Goal: Information Seeking & Learning: Check status

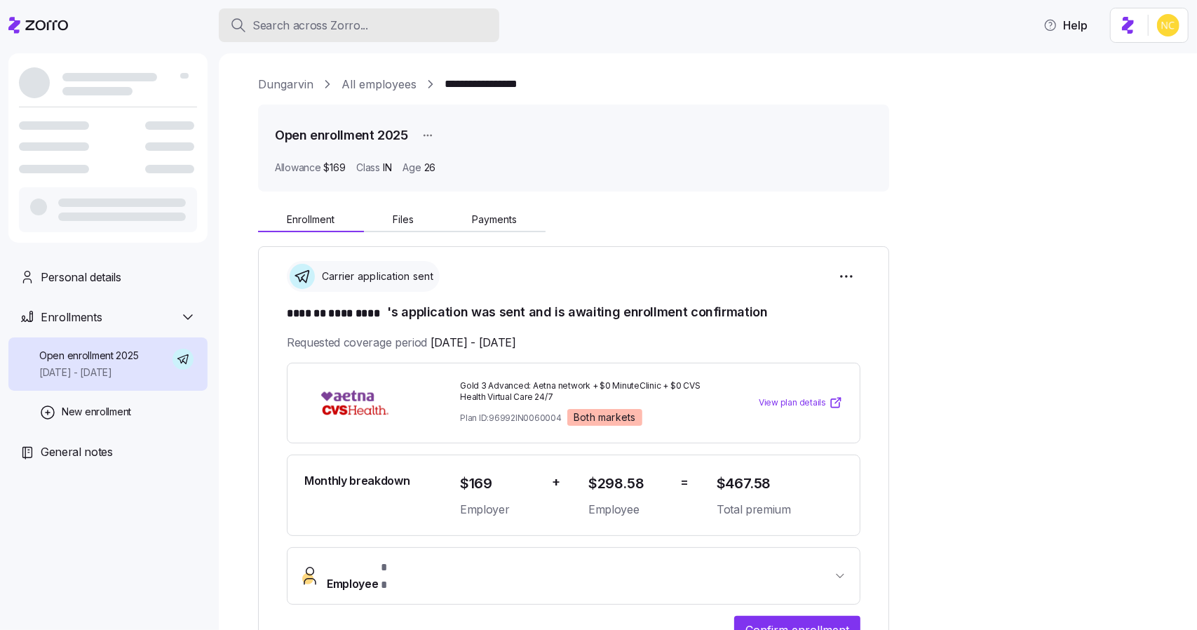
click at [316, 12] on button "Search across Zorro..." at bounding box center [359, 25] width 281 height 34
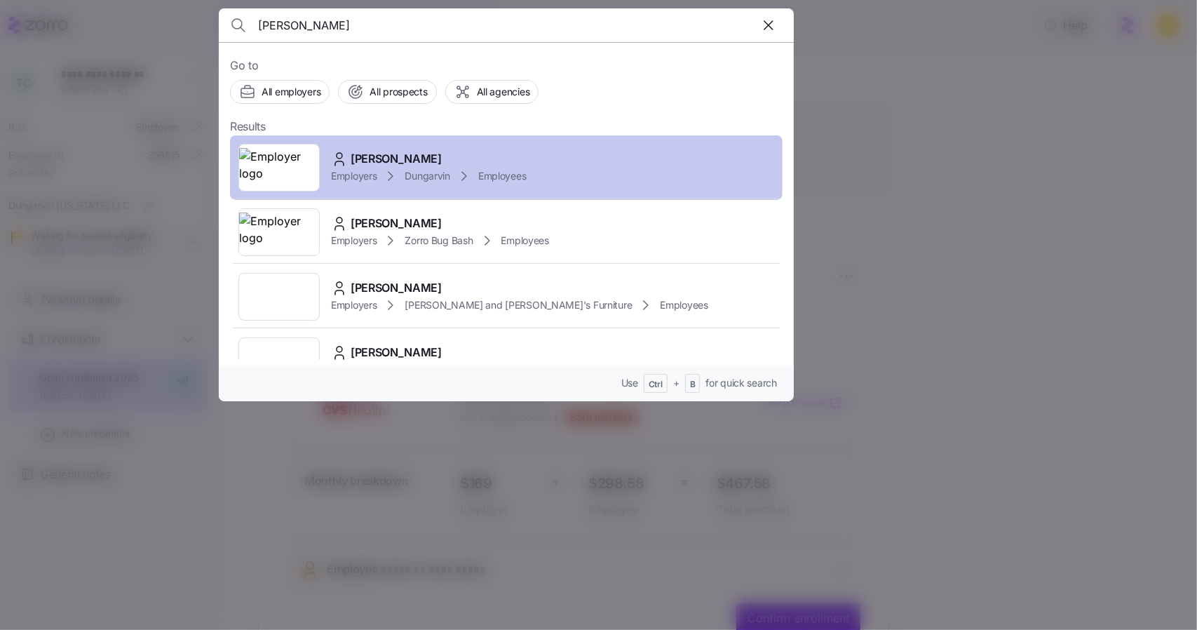
type input "timothy copp"
click at [365, 161] on span "Timothy Coppinger" at bounding box center [396, 159] width 91 height 18
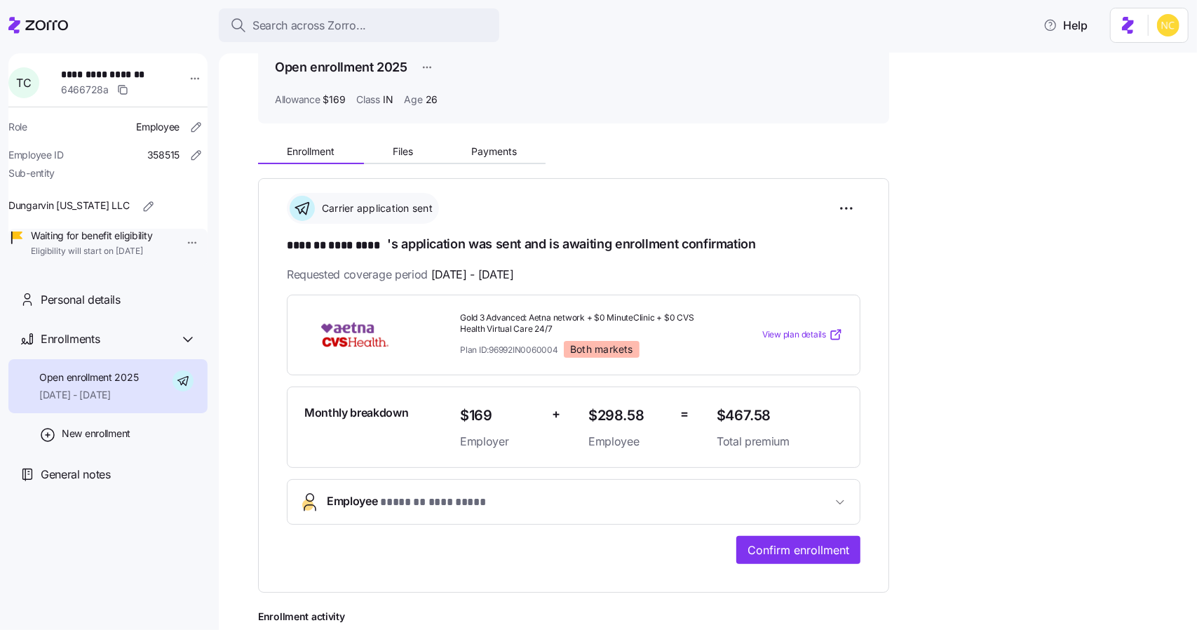
scroll to position [351, 0]
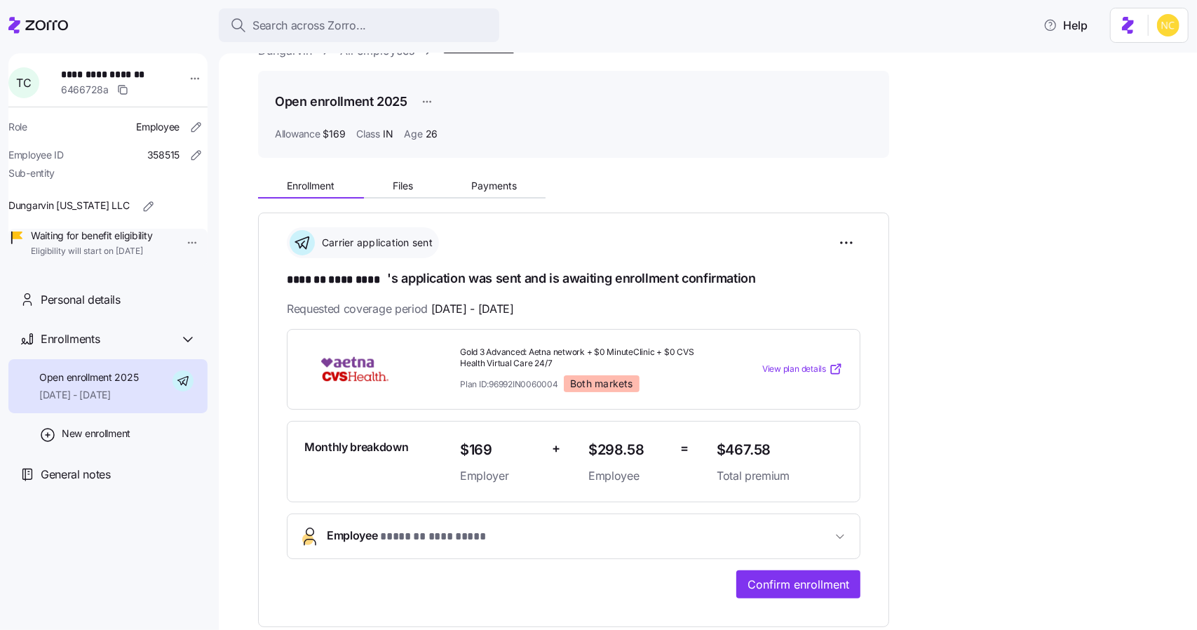
scroll to position [140, 0]
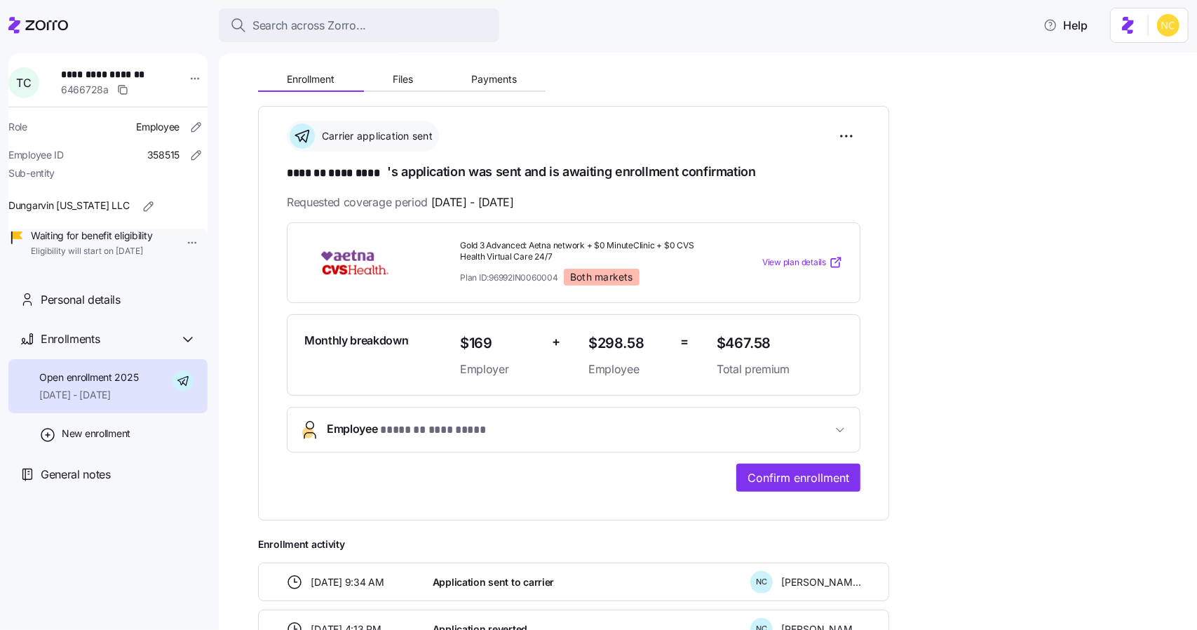
drag, startPoint x: 822, startPoint y: 431, endPoint x: 1037, endPoint y: 503, distance: 226.5
click at [819, 431] on span "Employee * ******* ********* *" at bounding box center [579, 429] width 505 height 19
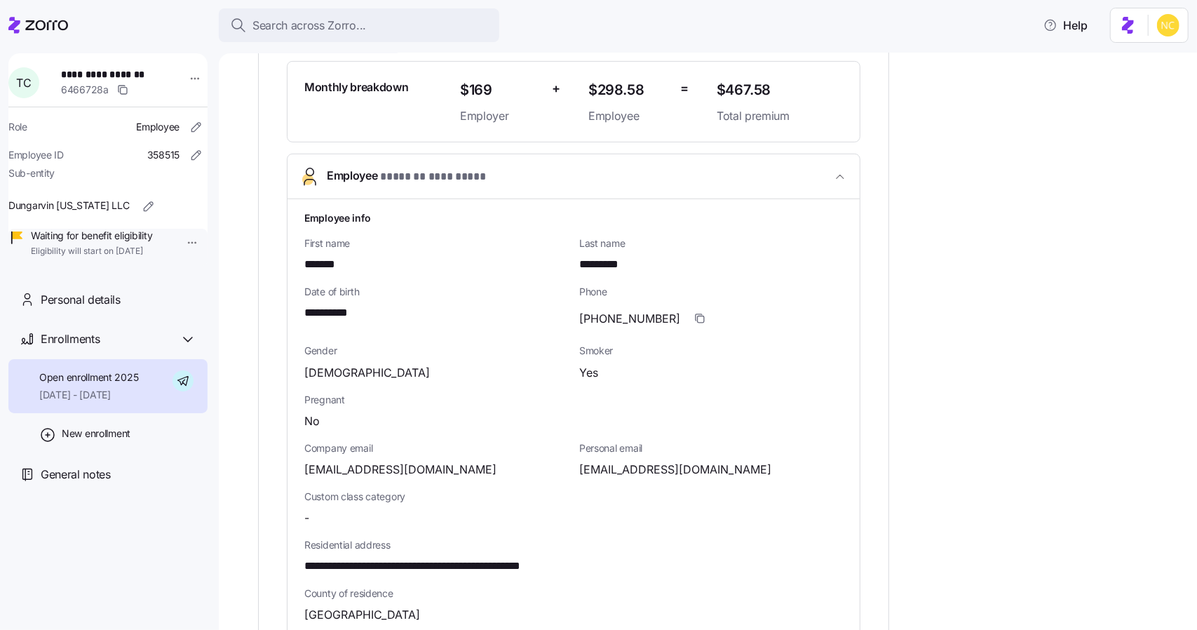
scroll to position [281, 0]
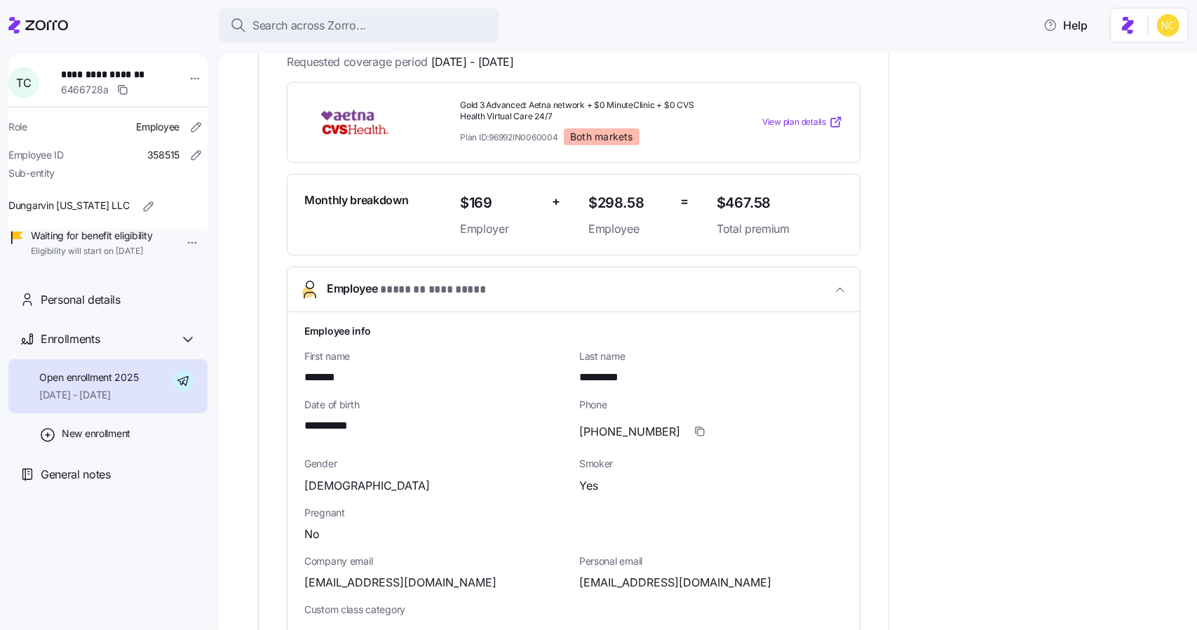
click at [468, 288] on span "* ******* ********* *" at bounding box center [433, 290] width 106 height 18
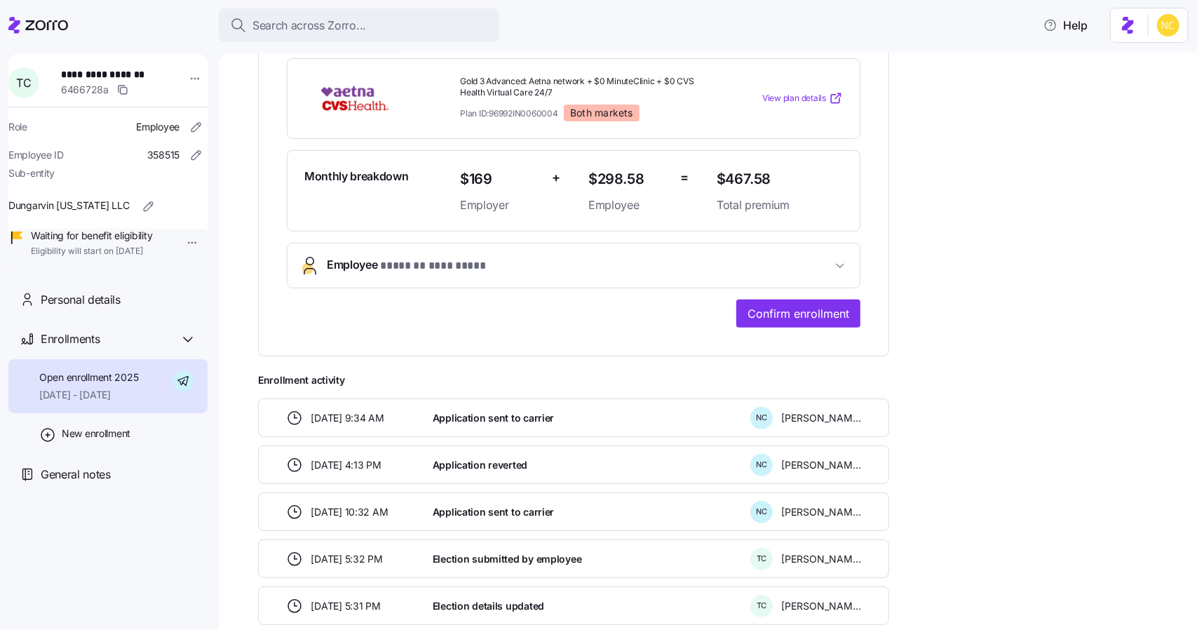
scroll to position [421, 0]
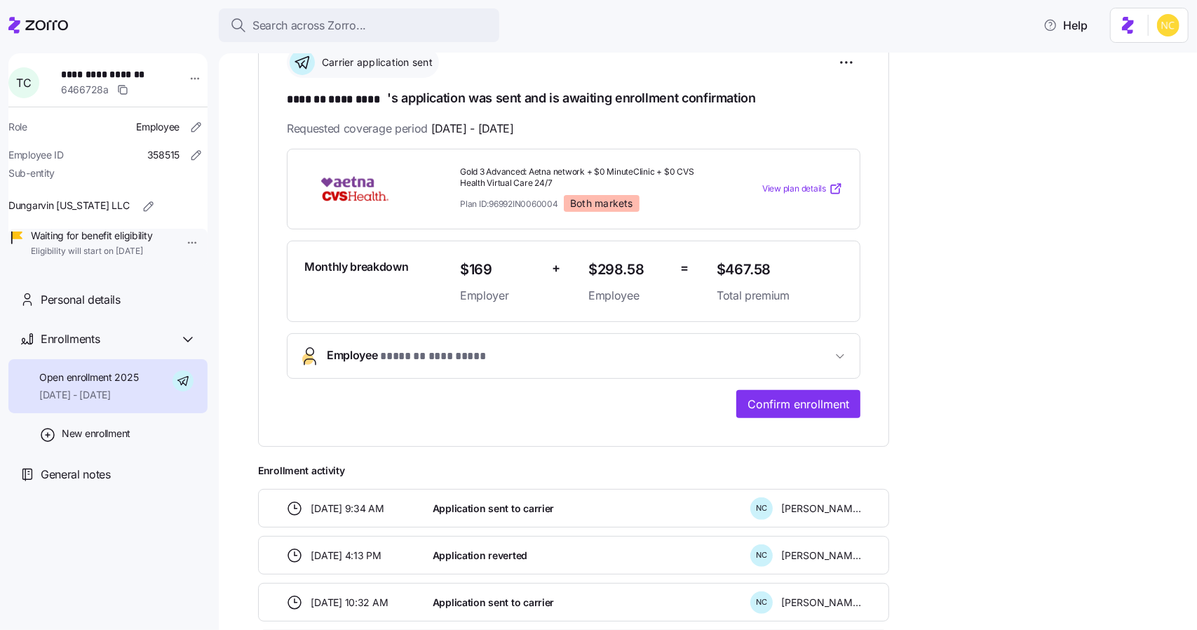
click at [846, 349] on icon "button" at bounding box center [840, 356] width 14 height 14
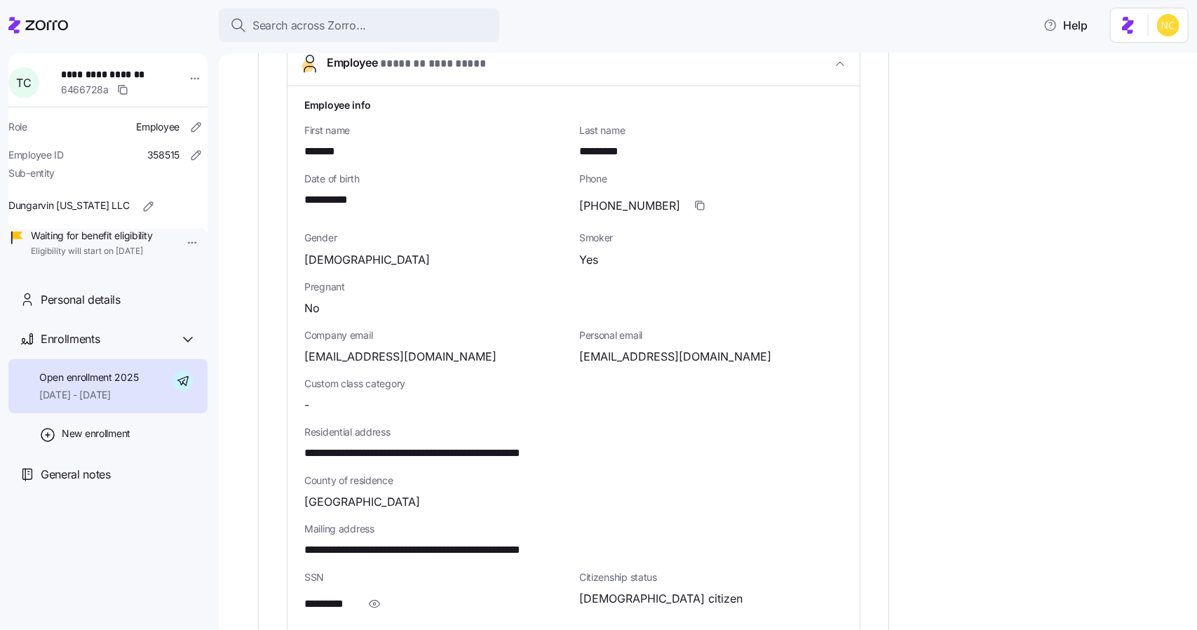
scroll to position [495, 0]
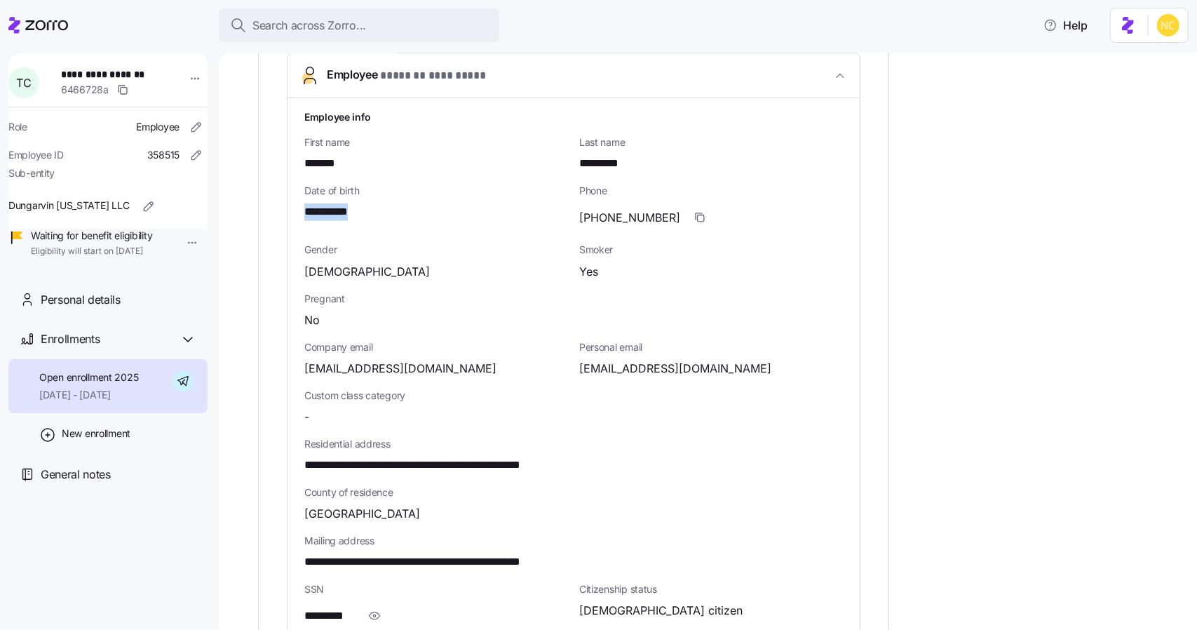
drag, startPoint x: 316, startPoint y: 206, endPoint x: 391, endPoint y: 204, distance: 75.1
click at [391, 204] on div "**********" at bounding box center [574, 455] width 572 height 715
copy span "**********"
drag, startPoint x: 309, startPoint y: 456, endPoint x: 657, endPoint y: 462, distance: 348.0
click at [657, 462] on div "**********" at bounding box center [574, 455] width 572 height 715
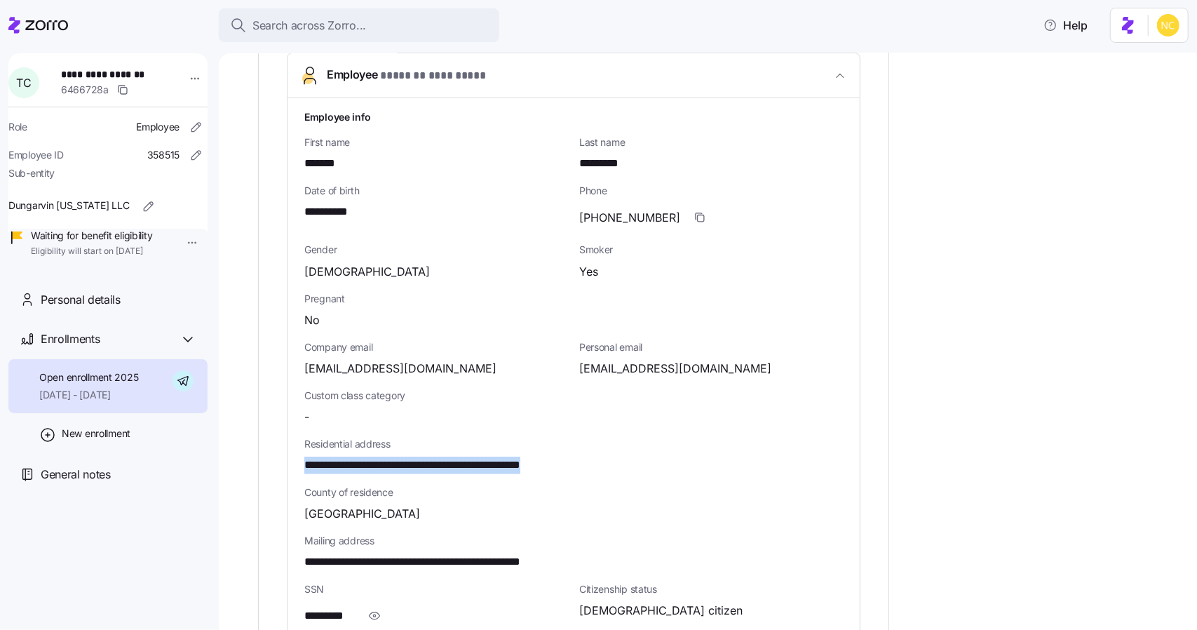
copy span "**********"
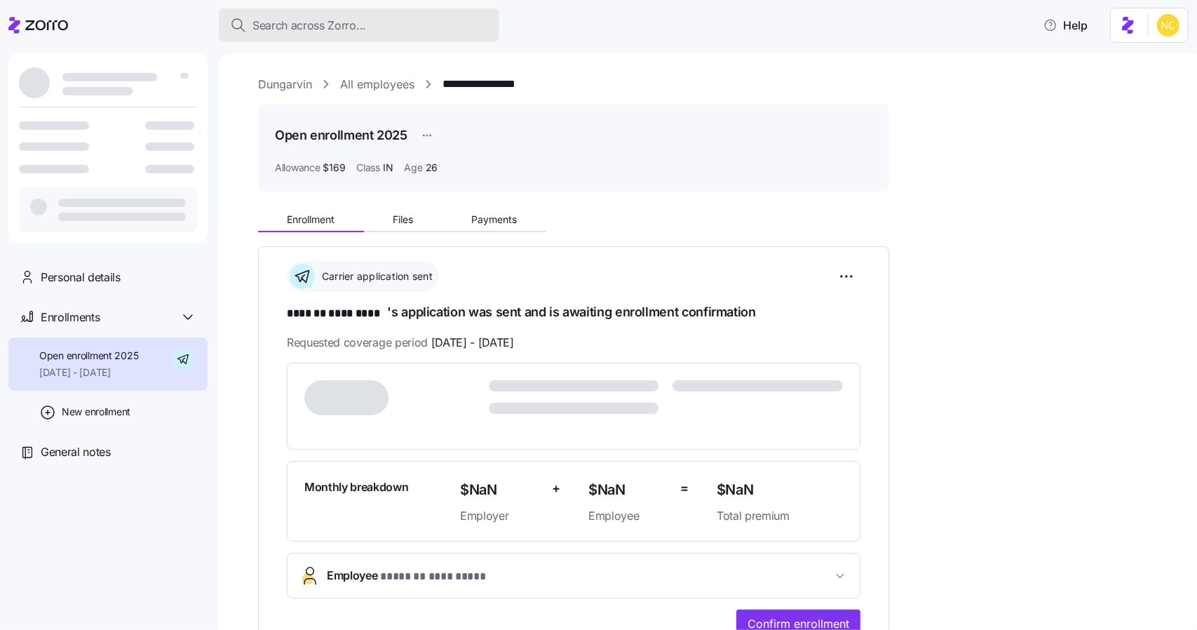
click at [382, 37] on button "Search across Zorro..." at bounding box center [359, 25] width 281 height 34
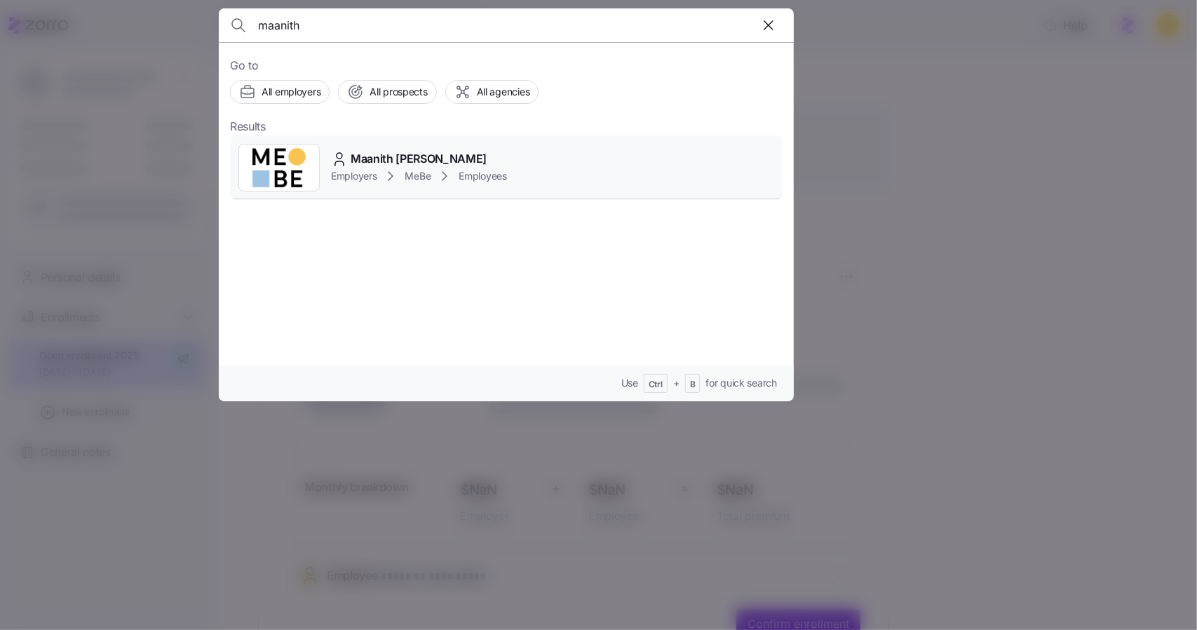
type input "maanith"
click at [412, 147] on div "Maanith Shriyan Employers MeBe Employees" at bounding box center [506, 167] width 553 height 65
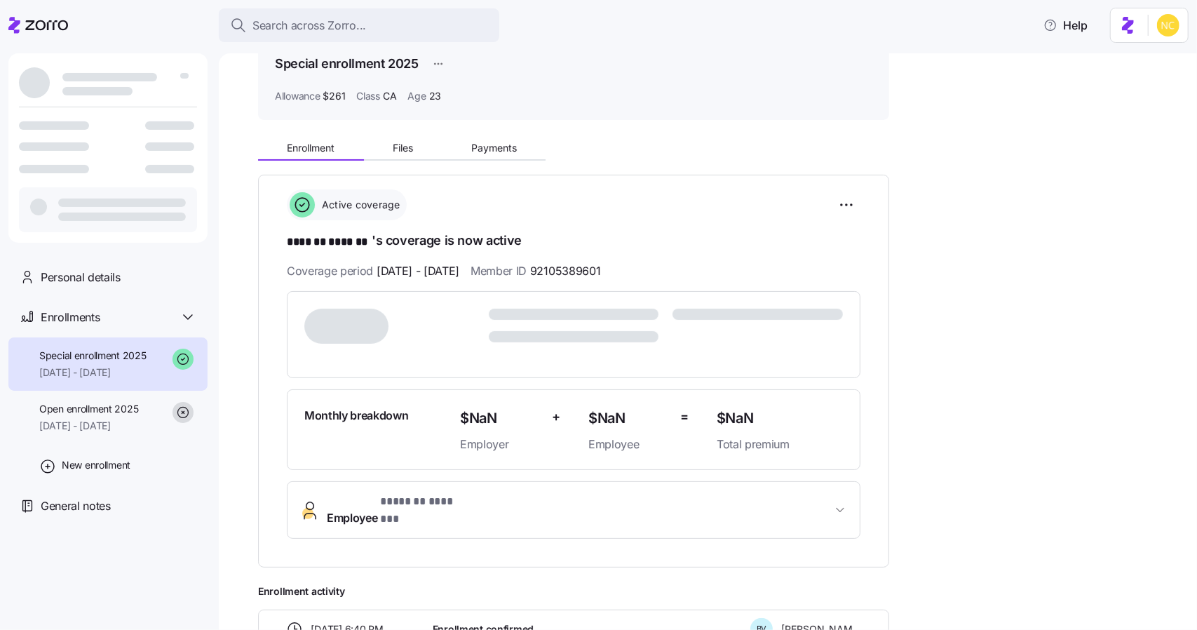
scroll to position [41, 0]
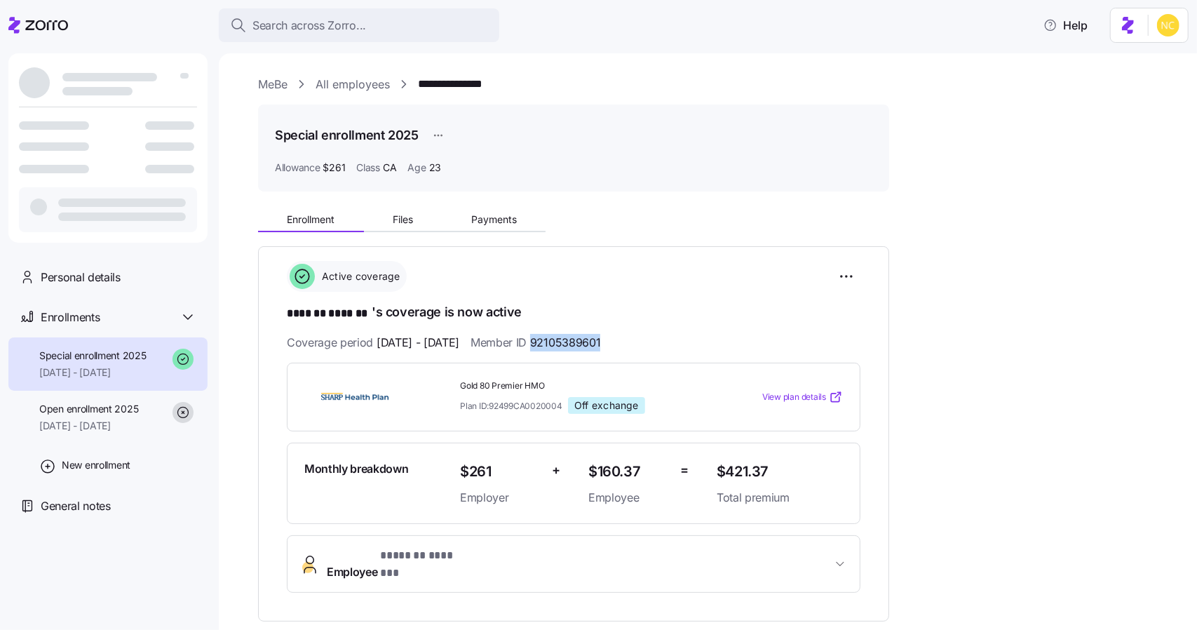
drag, startPoint x: 570, startPoint y: 339, endPoint x: 749, endPoint y: 55, distance: 335.5
click at [689, 349] on div "Coverage period [DATE] - [DATE] Member ID 92105389601" at bounding box center [574, 343] width 574 height 18
copy span "92105389601"
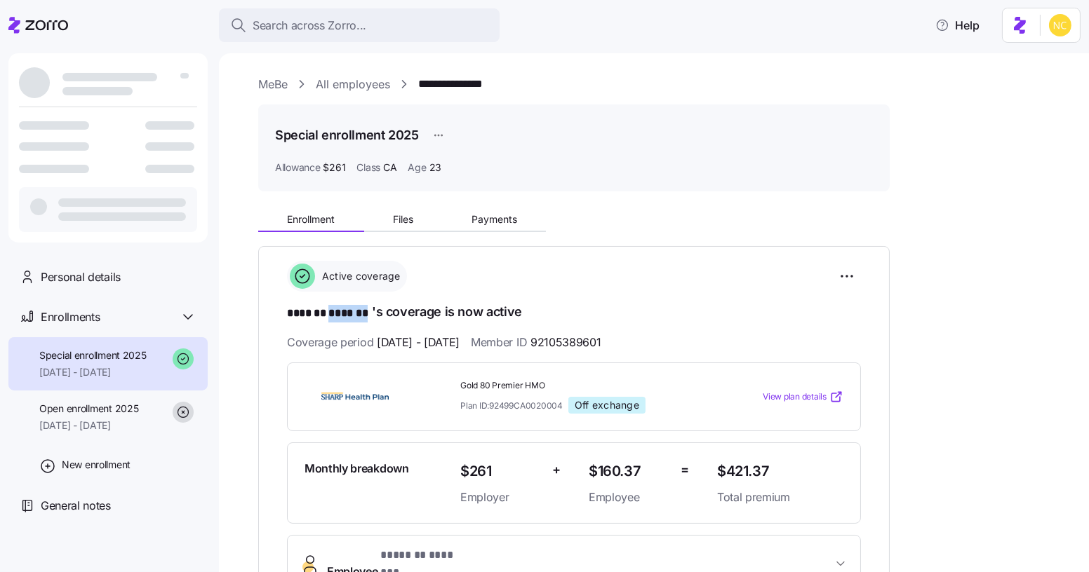
drag, startPoint x: 335, startPoint y: 312, endPoint x: 371, endPoint y: 318, distance: 36.9
click at [371, 318] on h1 "******* ******* 's coverage is now active" at bounding box center [574, 313] width 574 height 20
copy span "*******"
drag, startPoint x: 732, startPoint y: 470, endPoint x: 761, endPoint y: 469, distance: 29.5
click at [761, 469] on span "$421.37" at bounding box center [780, 471] width 126 height 23
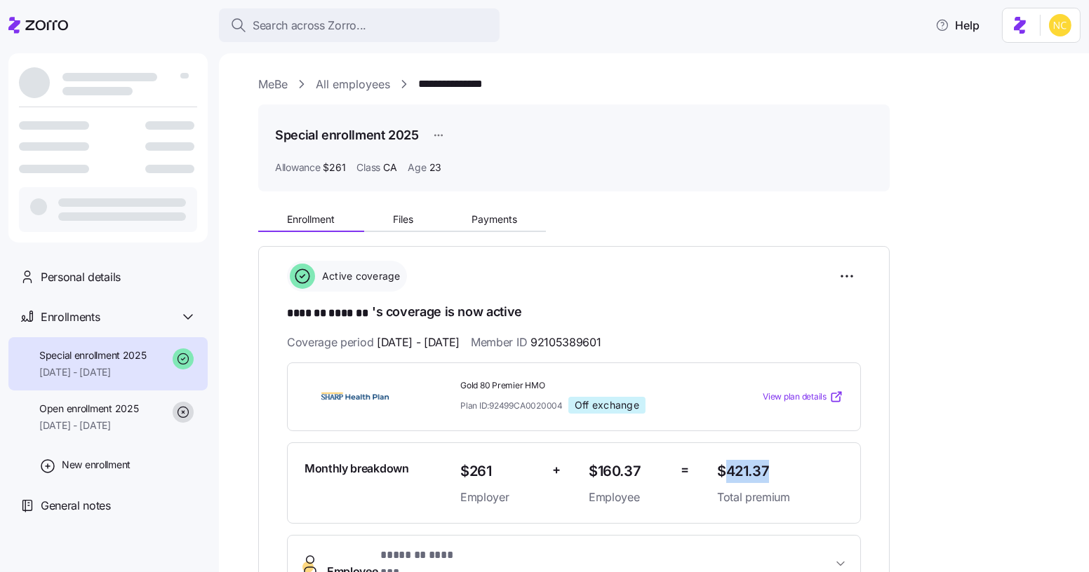
drag, startPoint x: 727, startPoint y: 467, endPoint x: 779, endPoint y: 473, distance: 51.5
click at [779, 473] on span "$421.37" at bounding box center [780, 471] width 126 height 23
copy span "421.37"
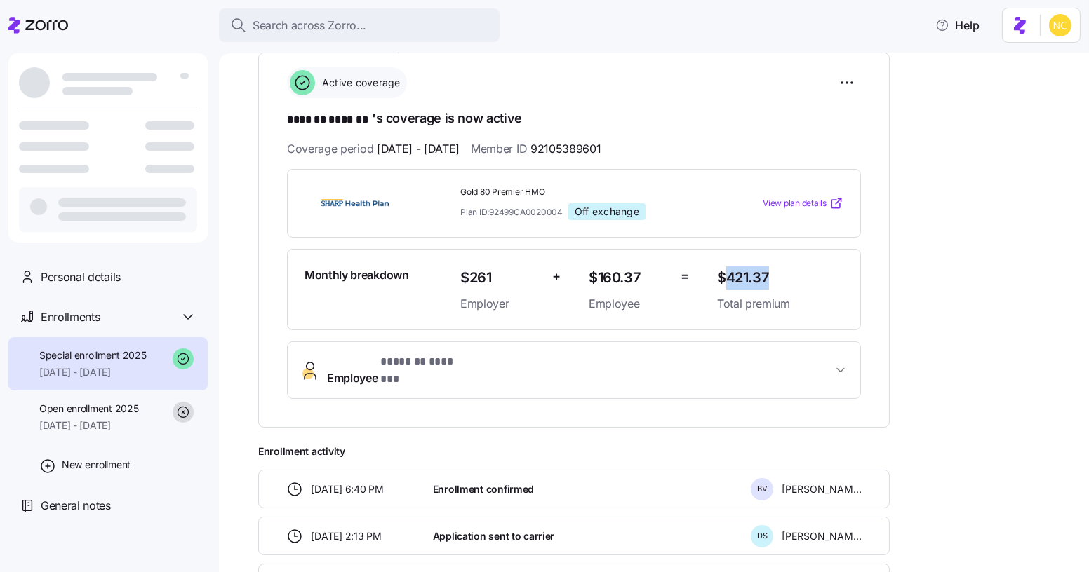
scroll to position [255, 0]
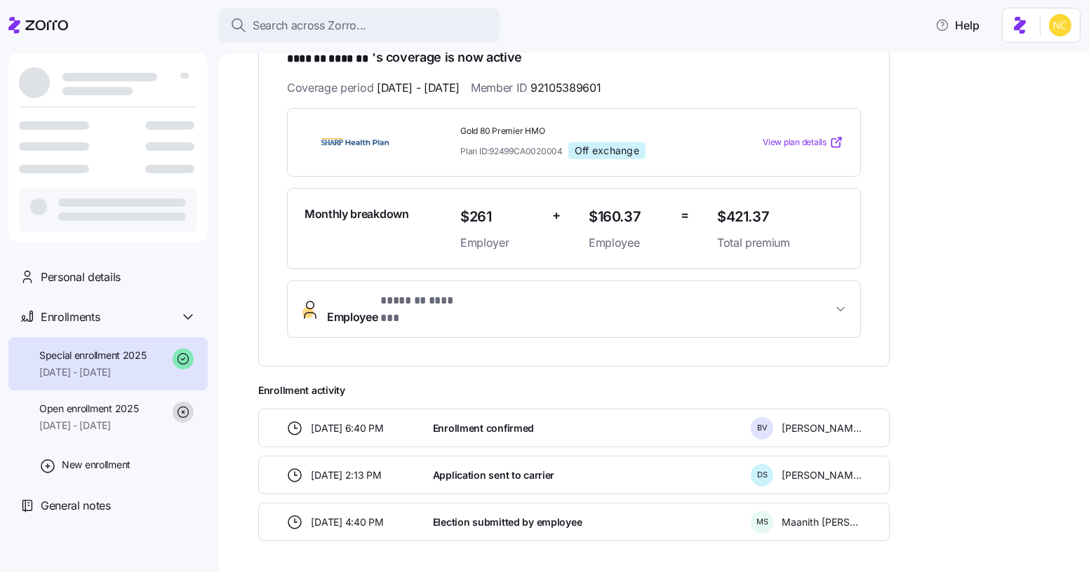
click at [669, 188] on div "Monthly breakdown $261 Employer + $160.37 Employee = $421.37 Total premium" at bounding box center [574, 228] width 574 height 81
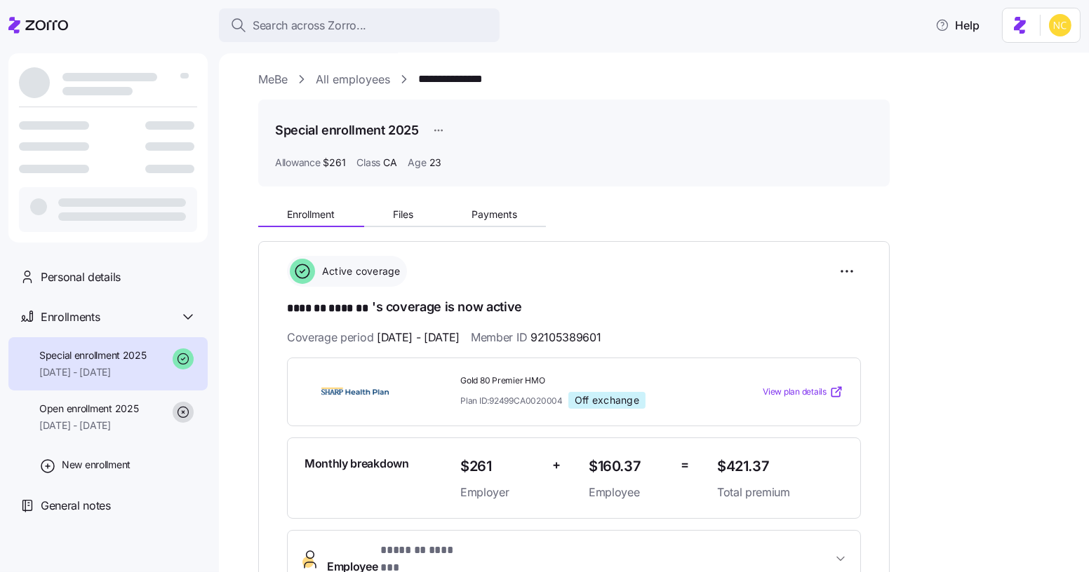
scroll to position [0, 0]
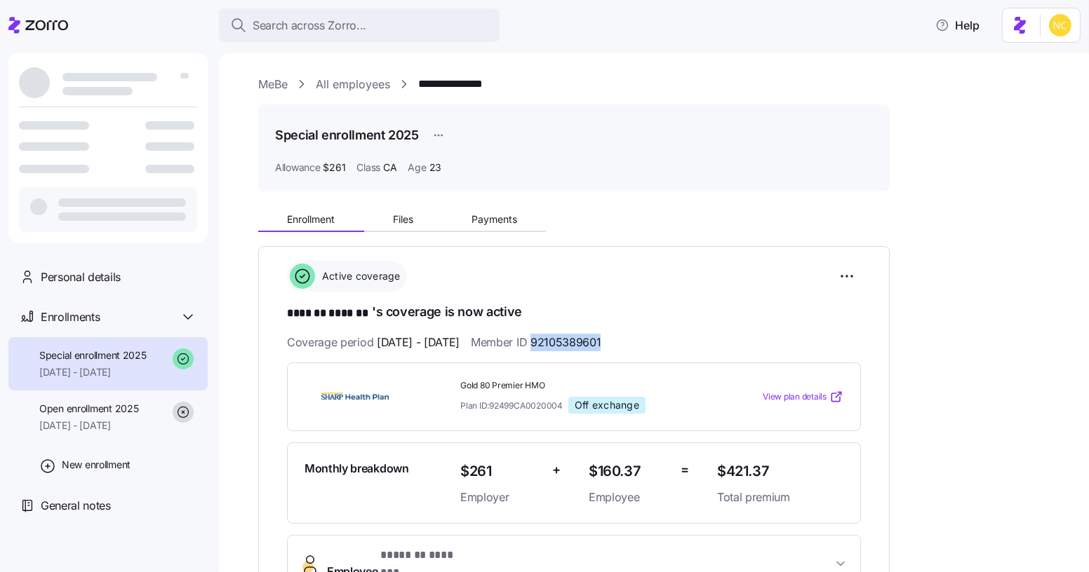
drag, startPoint x: 572, startPoint y: 345, endPoint x: 714, endPoint y: 188, distance: 212.1
click at [688, 343] on div "Coverage period 07/01/2025 - 12/31/2025 Member ID 92105389601" at bounding box center [574, 343] width 574 height 18
copy span "92105389601"
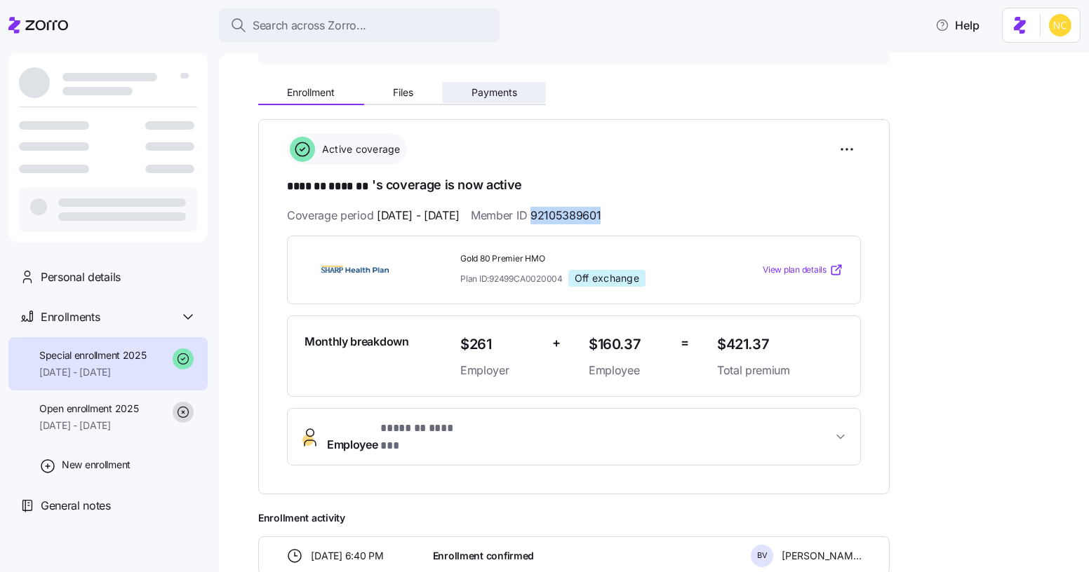
click at [492, 88] on span "Payments" at bounding box center [494, 93] width 46 height 10
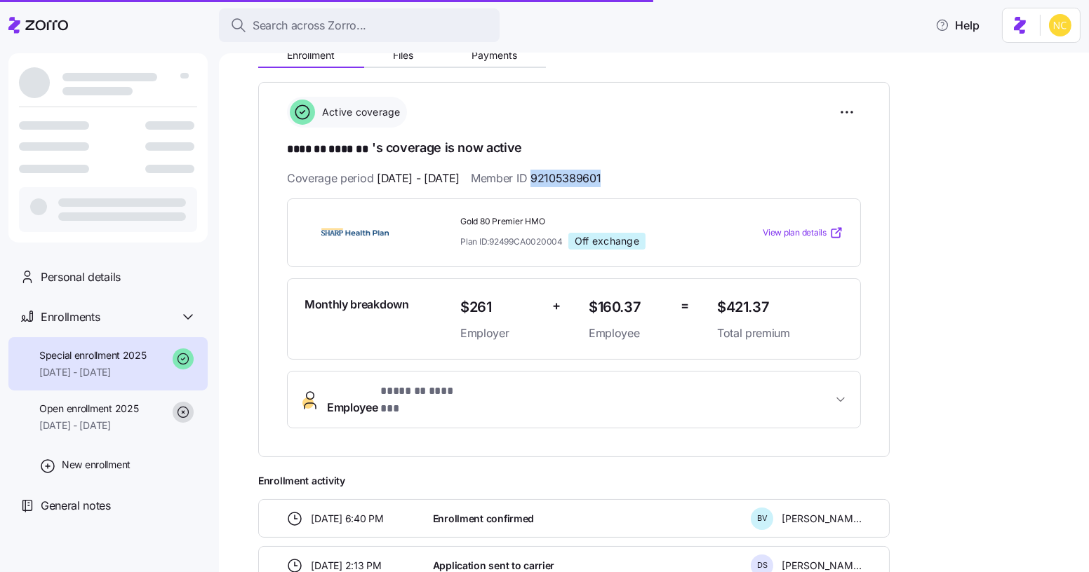
scroll to position [290, 0]
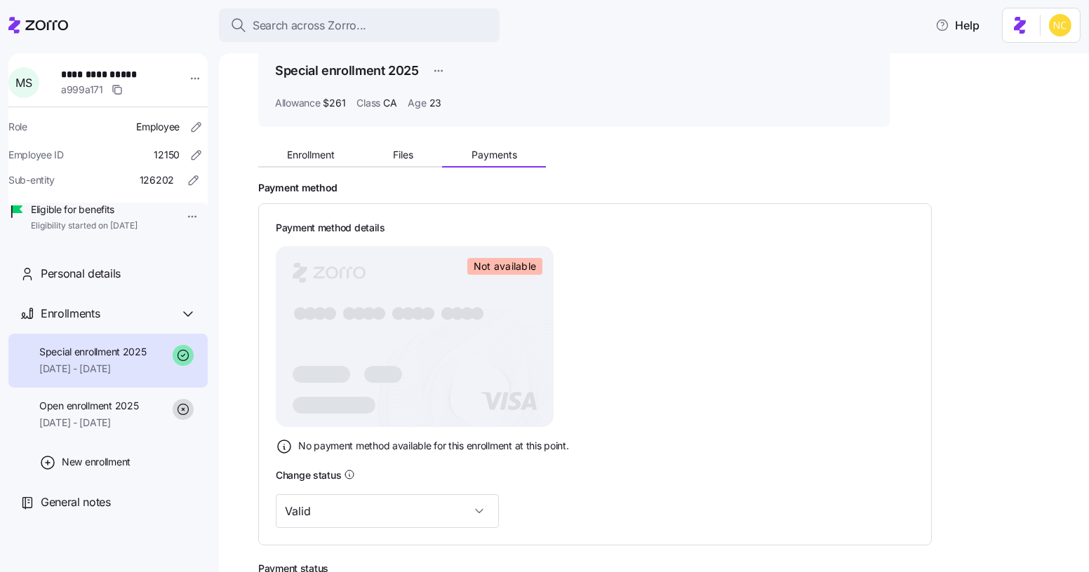
scroll to position [63, 0]
click at [518, 272] on span "Not available" at bounding box center [504, 268] width 62 height 13
click at [317, 160] on span "Enrollment" at bounding box center [311, 157] width 48 height 10
drag, startPoint x: 346, startPoint y: 203, endPoint x: 359, endPoint y: 219, distance: 20.9
click at [354, 213] on div "Payment method Payment method details Not available ● ● ● ● ● ● ● ● ● ● ● ● ● ●…" at bounding box center [663, 365] width 811 height 364
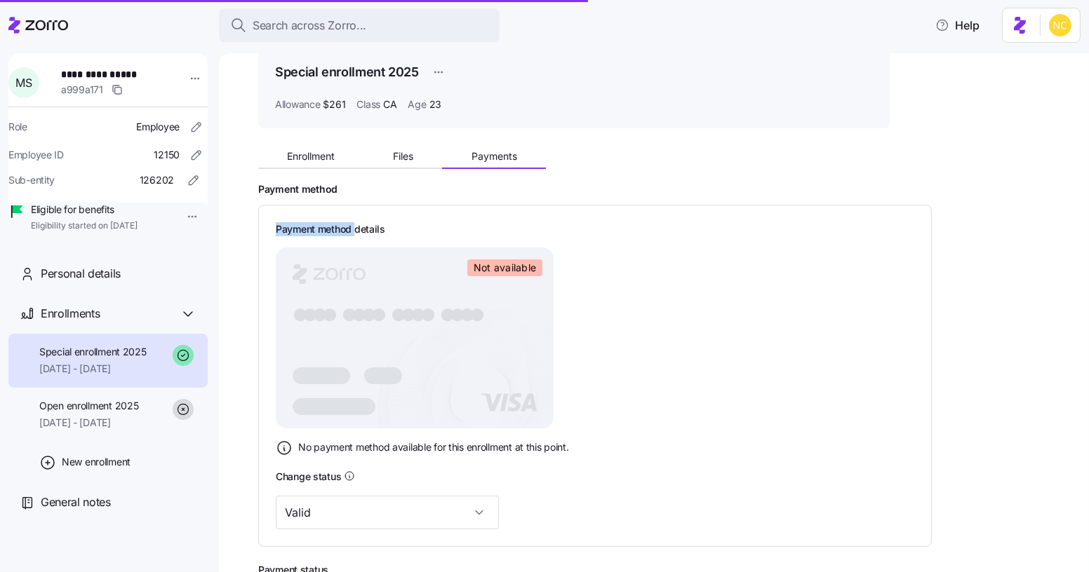
click at [835, 199] on div "Payment method Payment method details Not available ● ● ● ● ● ● ● ● ● ● ● ● ● ●…" at bounding box center [663, 365] width 811 height 364
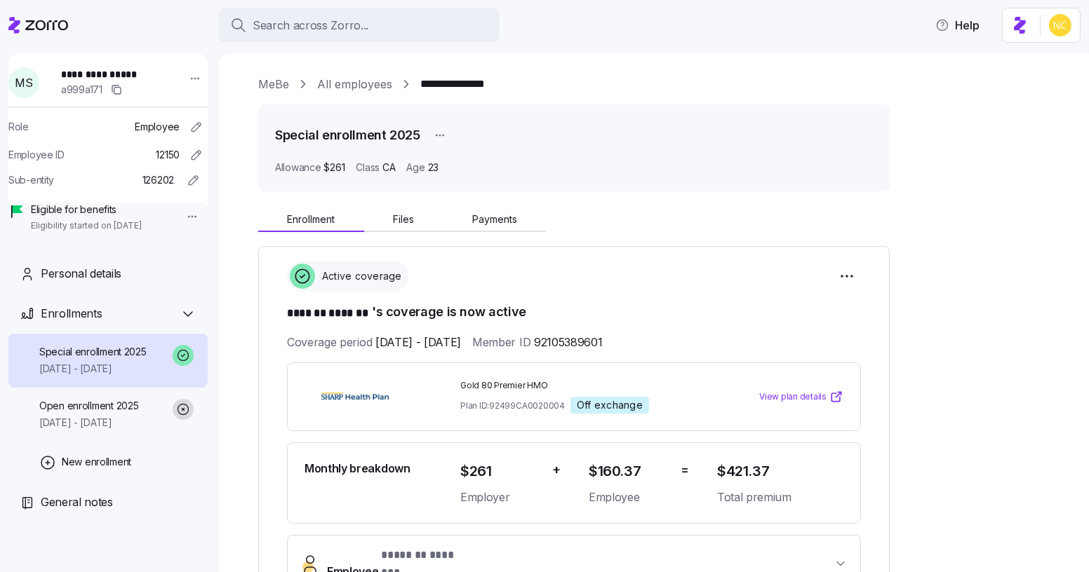
click at [502, 201] on div "**********" at bounding box center [663, 470] width 811 height 788
click at [515, 218] on span "Payments" at bounding box center [494, 220] width 45 height 10
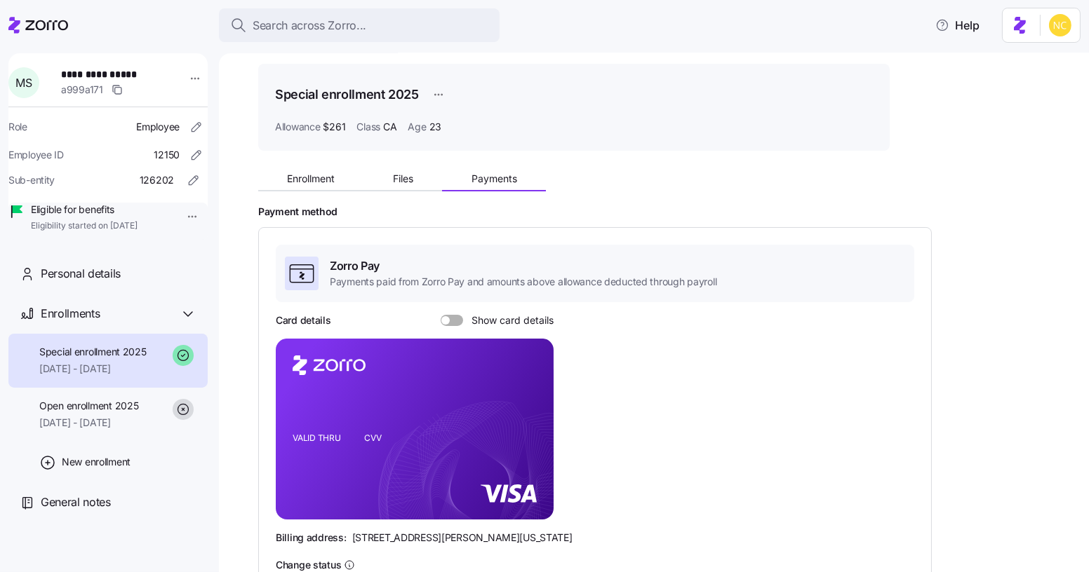
scroll to position [191, 0]
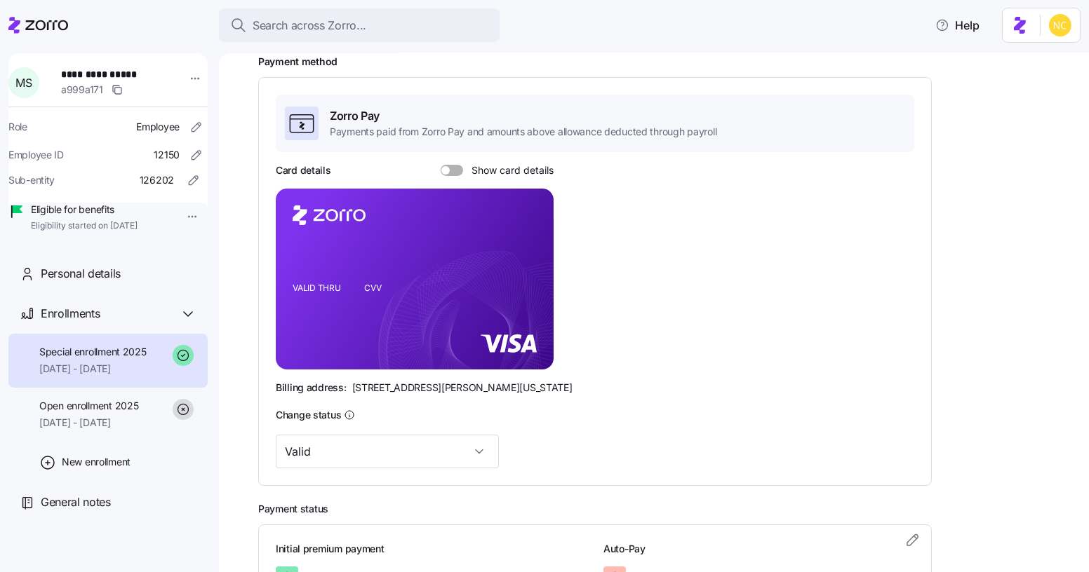
click at [441, 168] on span at bounding box center [445, 170] width 8 height 8
click at [441, 165] on input "Show card details" at bounding box center [441, 165] width 0 height 0
click at [419, 349] on icon "VALID THRU CVV" at bounding box center [415, 279] width 278 height 181
drag, startPoint x: 533, startPoint y: 246, endPoint x: 538, endPoint y: 231, distance: 16.2
click at [532, 248] on foreignobject at bounding box center [529, 256] width 17 height 17
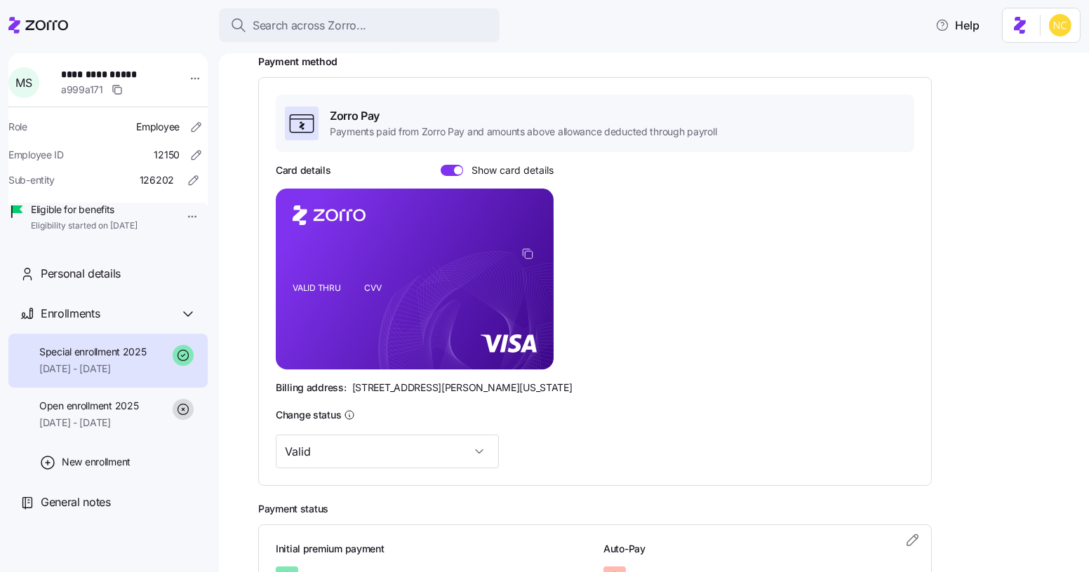
click at [534, 254] on foreignobject at bounding box center [529, 256] width 17 height 17
click at [533, 255] on foreignobject at bounding box center [529, 256] width 17 height 17
click at [526, 249] on icon "copy-to-clipboard" at bounding box center [527, 254] width 13 height 13
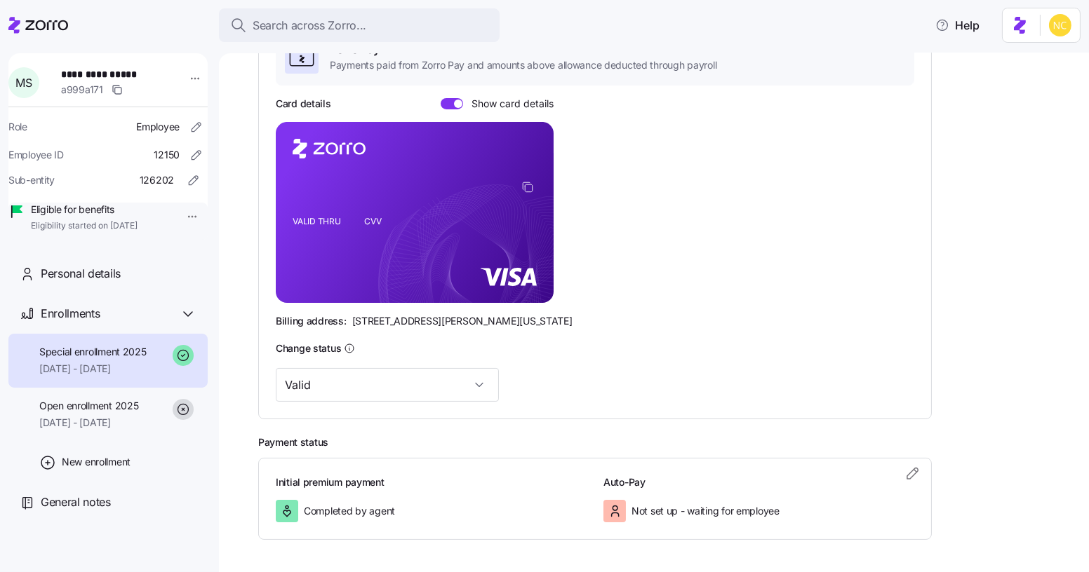
scroll to position [307, 0]
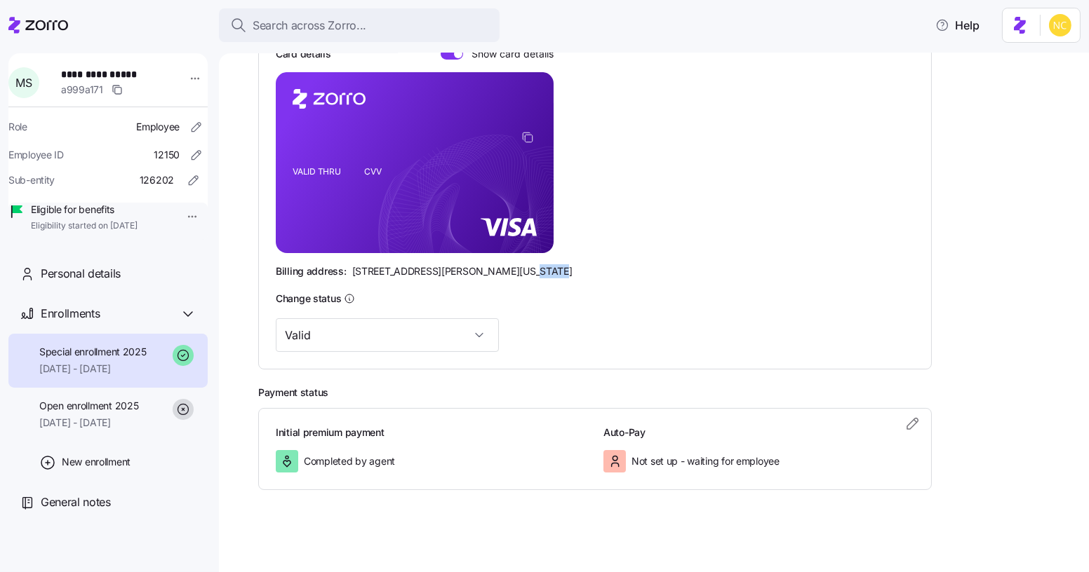
drag, startPoint x: 502, startPoint y: 272, endPoint x: 540, endPoint y: 270, distance: 38.6
click at [540, 270] on div "Billing address: 810 Sharon Drive, Westlake, Ohio 44145" at bounding box center [595, 271] width 638 height 14
copy span "44145"
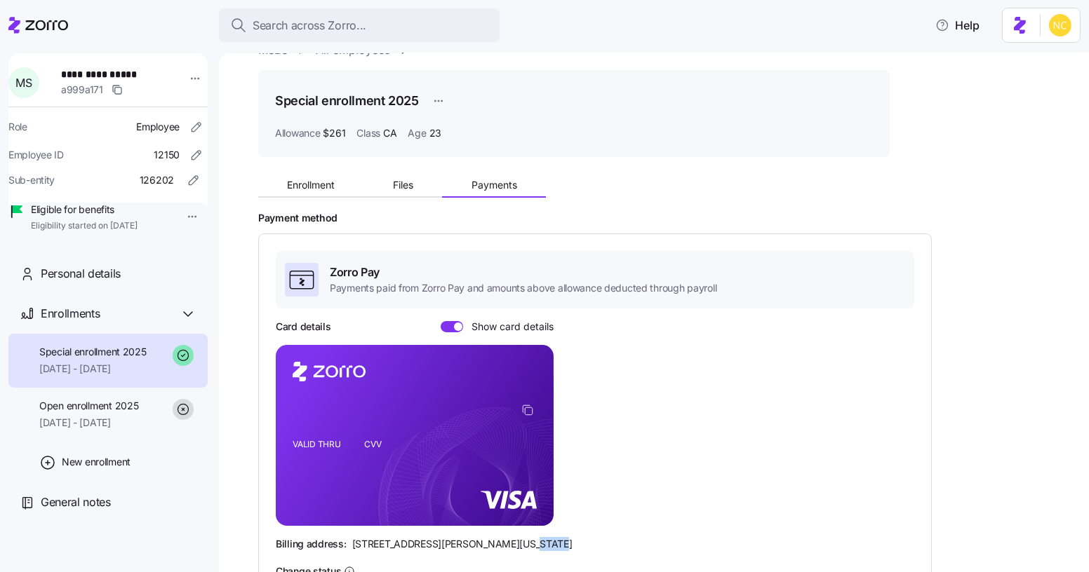
scroll to position [0, 0]
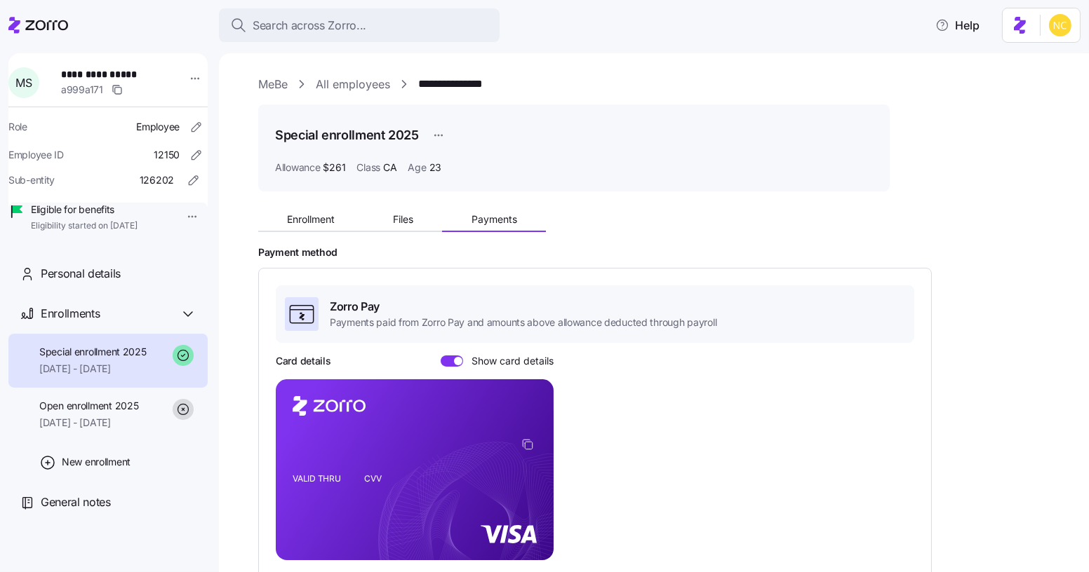
click at [290, 206] on div "Enrollment Files Payments" at bounding box center [573, 217] width 631 height 29
click at [297, 217] on span "Enrollment" at bounding box center [311, 220] width 48 height 10
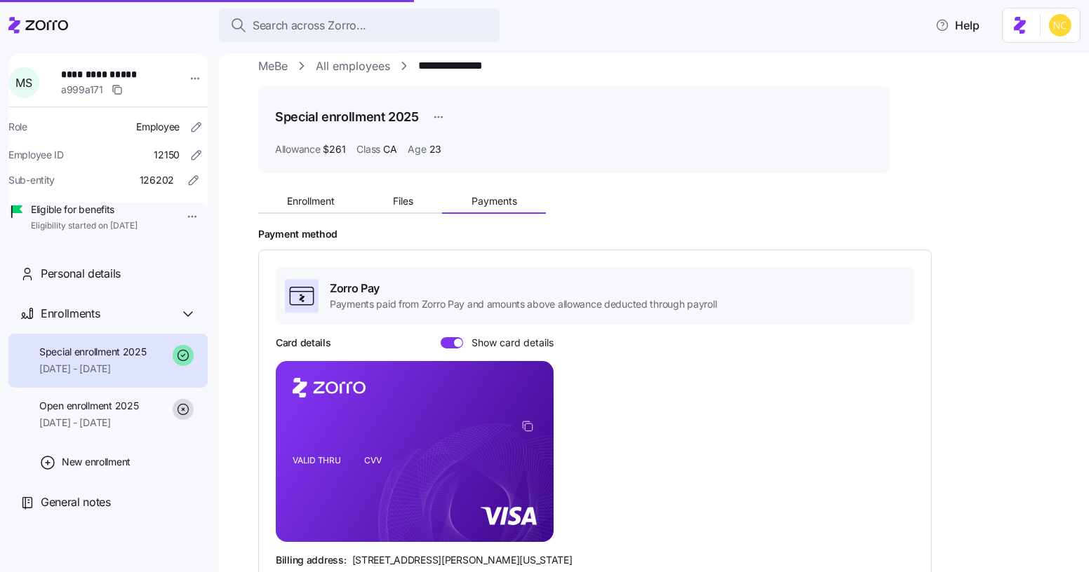
scroll to position [63, 0]
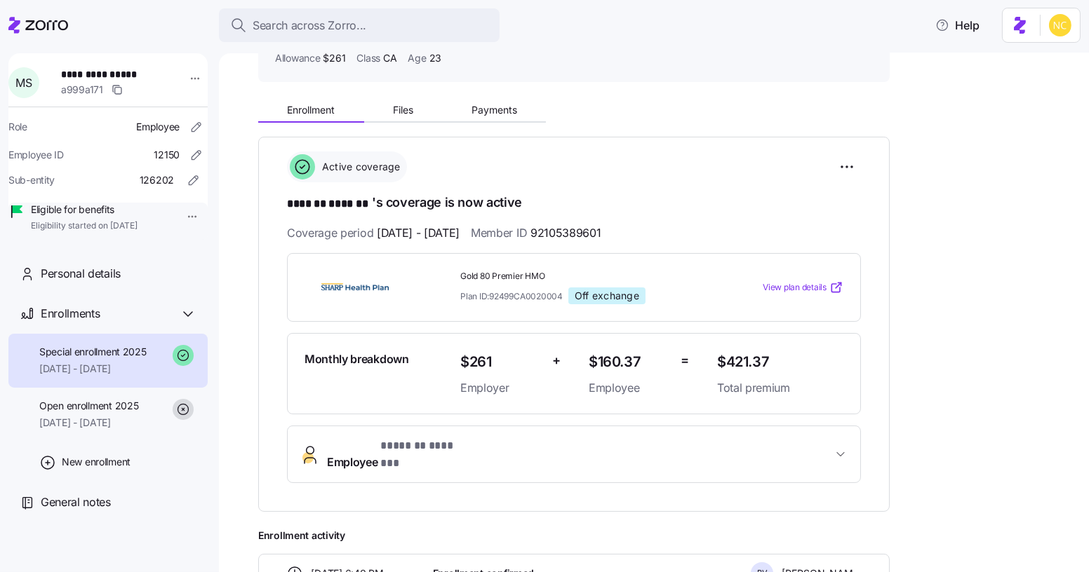
scroll to position [99, 0]
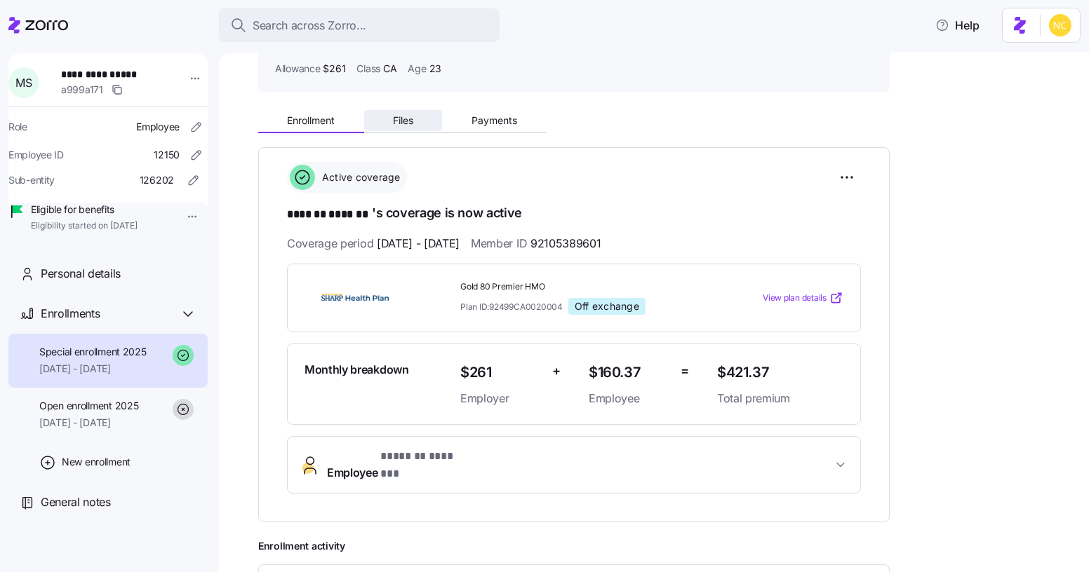
click at [423, 128] on button "Files" at bounding box center [403, 120] width 79 height 21
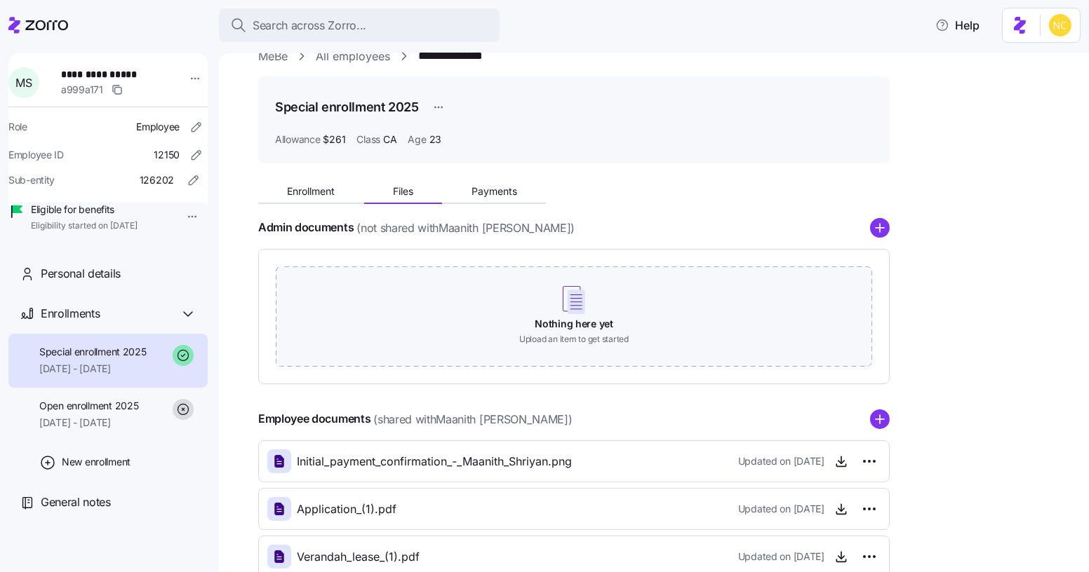
scroll to position [127, 0]
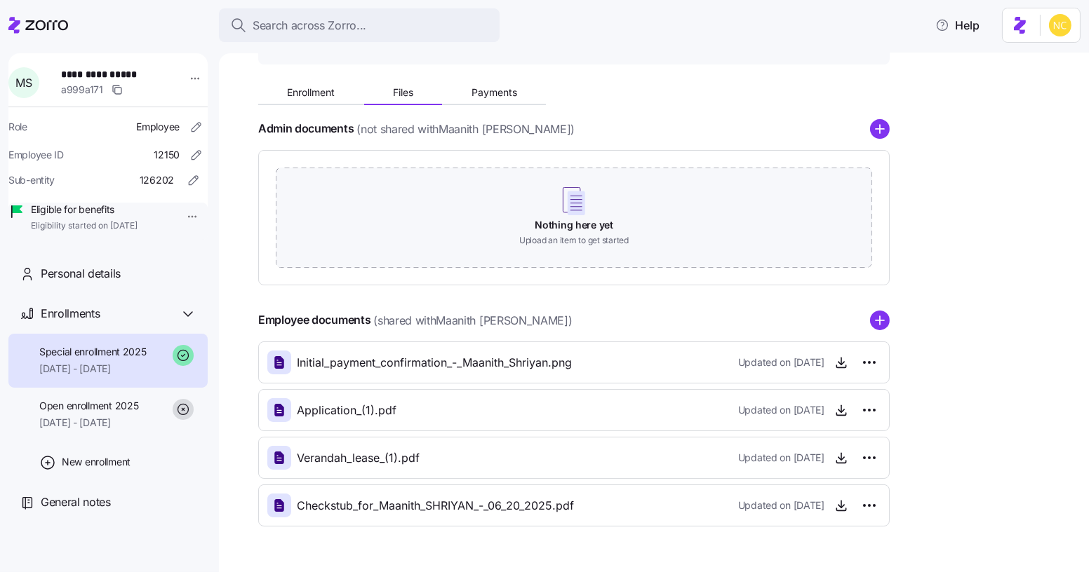
click at [880, 321] on icon "add icon" at bounding box center [880, 321] width 20 height 20
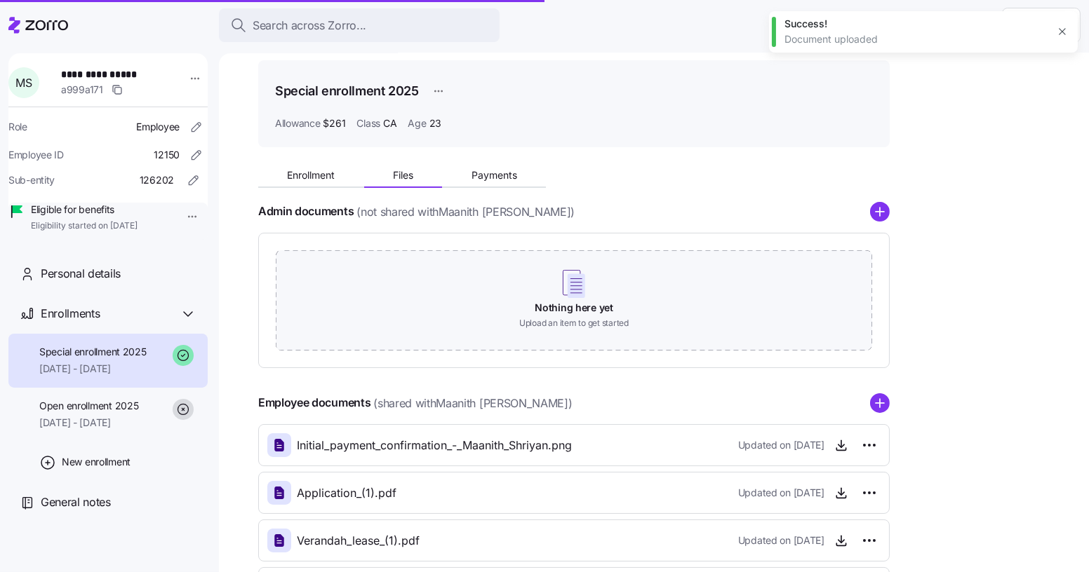
scroll to position [0, 0]
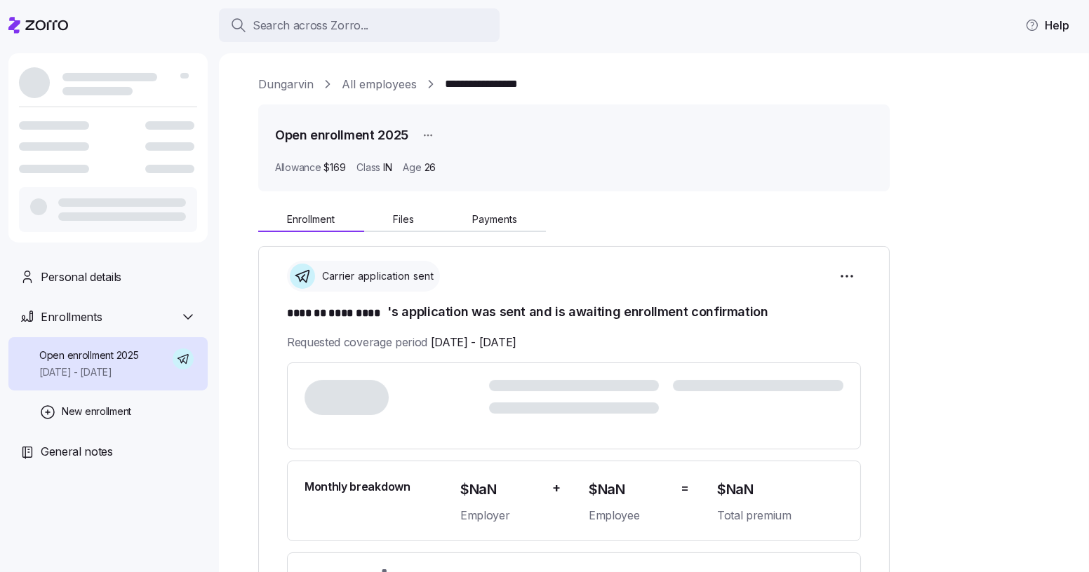
click at [384, 7] on div "Search across Zorro... Help" at bounding box center [544, 25] width 1072 height 39
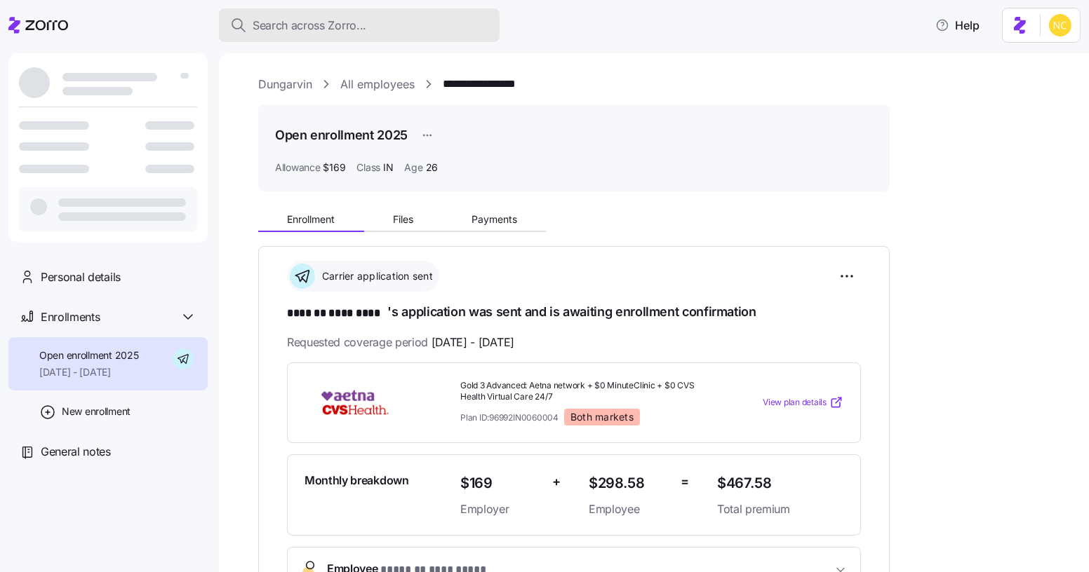
click at [386, 36] on button "Search across Zorro..." at bounding box center [359, 25] width 281 height 34
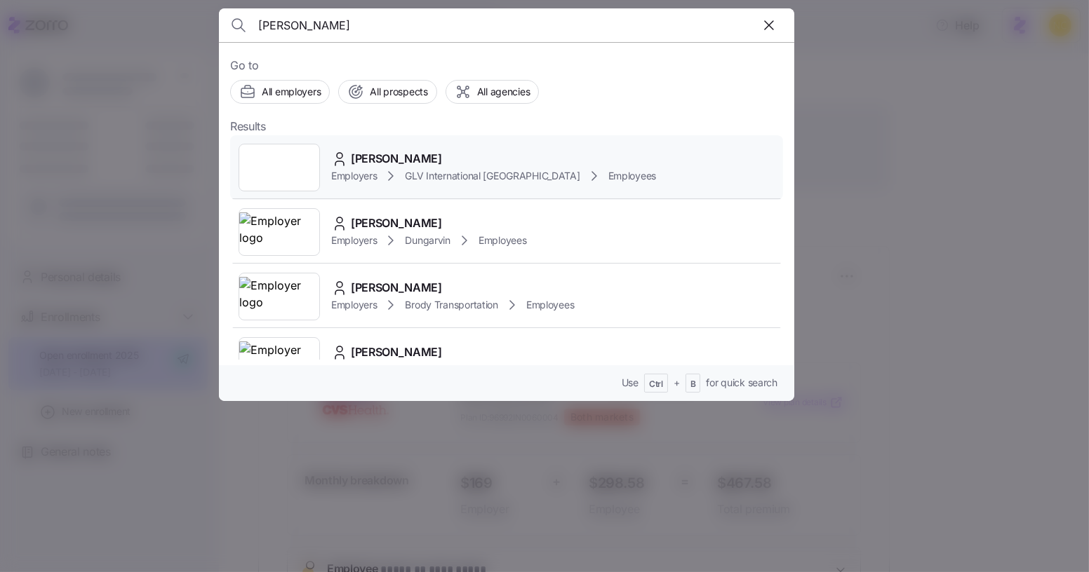
type input "[PERSON_NAME]"
drag, startPoint x: 441, startPoint y: 156, endPoint x: 444, endPoint y: 148, distance: 8.2
click at [434, 152] on span "[PERSON_NAME]" at bounding box center [396, 159] width 91 height 18
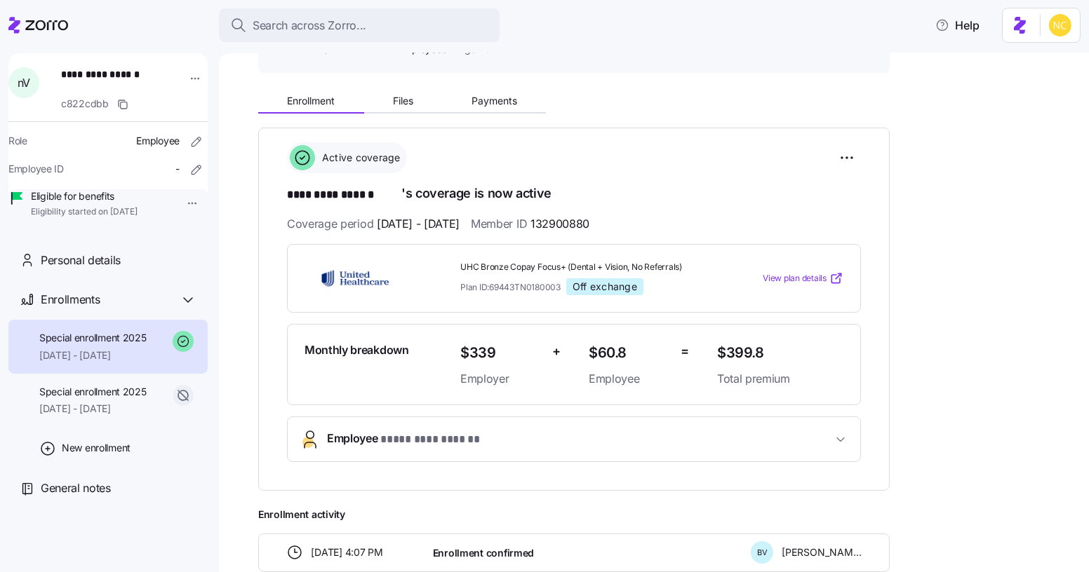
scroll to position [127, 0]
